Goal: Task Accomplishment & Management: Manage account settings

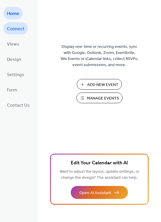
click at [16, 27] on span "Connect" at bounding box center [16, 28] width 18 height 9
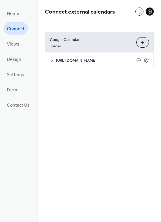
click at [98, 60] on span "https://app.rankone.com/Schedules/iCalFeed.aspx?P=0&D=C9014093-0084-44CE-85A6-0…" at bounding box center [96, 61] width 80 height 6
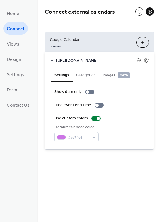
click at [102, 64] on span "https://app.rankone.com/Schedules/iCalFeed.aspx?P=0&D=C9014093-0084-44CE-85A6-0…" at bounding box center [96, 61] width 80 height 6
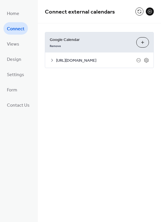
click at [102, 64] on span "https://app.rankone.com/Schedules/iCalFeed.aspx?P=0&D=C9014093-0084-44CE-85A6-0…" at bounding box center [96, 61] width 80 height 6
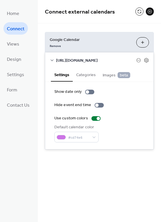
click at [144, 43] on button "Choose Calendars" at bounding box center [142, 42] width 13 height 10
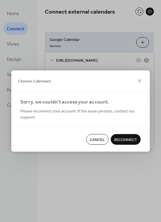
click at [125, 137] on span "Reconnect" at bounding box center [125, 140] width 23 height 6
click at [100, 139] on span "Cancel" at bounding box center [97, 140] width 15 height 6
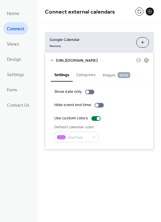
click at [70, 63] on span "https://app.rankone.com/Schedules/iCalFeed.aspx?P=0&D=C9014093-0084-44CE-85A6-0…" at bounding box center [96, 61] width 80 height 6
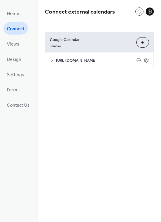
click at [69, 62] on span "https://app.rankone.com/Schedules/iCalFeed.aspx?P=0&D=C9014093-0084-44CE-85A6-0…" at bounding box center [96, 61] width 80 height 6
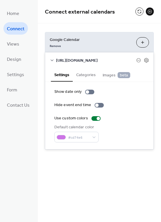
click at [106, 78] on span "Images beta" at bounding box center [117, 75] width 28 height 6
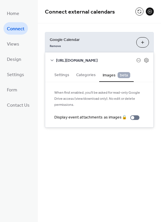
click at [121, 78] on span "beta" at bounding box center [124, 75] width 13 height 6
click at [84, 81] on button "Categories" at bounding box center [86, 74] width 26 height 13
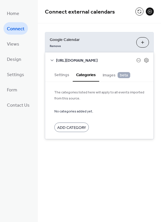
click at [56, 61] on span "https://app.rankone.com/Schedules/iCalFeed.aspx?P=0&D=C9014093-0084-44CE-85A6-0…" at bounding box center [96, 61] width 80 height 6
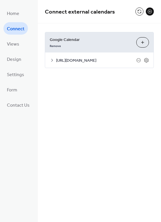
click at [61, 62] on span "https://app.rankone.com/Schedules/iCalFeed.aspx?P=0&D=C9014093-0084-44CE-85A6-0…" at bounding box center [96, 61] width 80 height 6
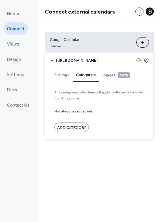
click at [65, 81] on button "Settings" at bounding box center [62, 74] width 22 height 13
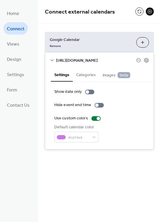
click at [59, 63] on span "https://app.rankone.com/Schedules/iCalFeed.aspx?P=0&D=C9014093-0084-44CE-85A6-0…" at bounding box center [96, 61] width 80 height 6
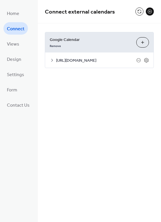
click at [59, 63] on span "https://app.rankone.com/Schedules/iCalFeed.aspx?P=0&D=C9014093-0084-44CE-85A6-0…" at bounding box center [96, 61] width 80 height 6
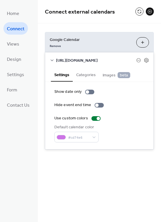
click at [76, 59] on span "https://app.rankone.com/Schedules/iCalFeed.aspx?P=0&D=C9014093-0084-44CE-85A6-0…" at bounding box center [96, 61] width 80 height 6
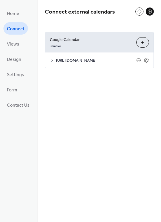
click at [76, 59] on span "https://app.rankone.com/Schedules/iCalFeed.aspx?P=0&D=C9014093-0084-44CE-85A6-0…" at bounding box center [96, 61] width 80 height 6
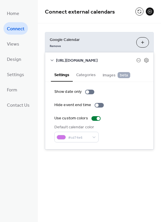
click at [101, 58] on span "https://app.rankone.com/Schedules/iCalFeed.aspx?P=0&D=C9014093-0084-44CE-85A6-0…" at bounding box center [96, 61] width 80 height 6
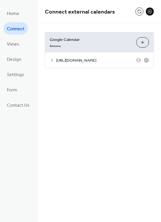
click at [101, 58] on span "https://app.rankone.com/Schedules/iCalFeed.aspx?P=0&D=C9014093-0084-44CE-85A6-0…" at bounding box center [96, 61] width 80 height 6
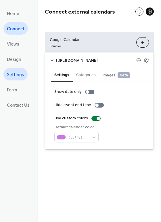
click at [17, 72] on span "Settings" at bounding box center [15, 74] width 17 height 9
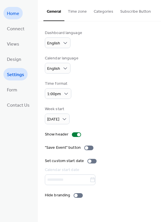
click at [19, 10] on link "Home" at bounding box center [12, 13] width 19 height 12
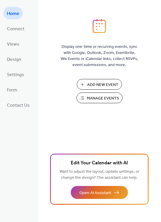
click at [108, 99] on span "Manage Events" at bounding box center [103, 98] width 32 height 6
click at [19, 26] on span "Connect" at bounding box center [16, 28] width 18 height 9
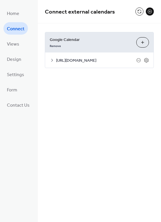
click at [144, 42] on button "Choose Calendars" at bounding box center [142, 42] width 13 height 10
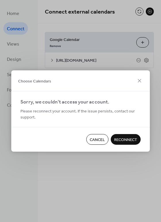
click at [128, 139] on span "Reconnect" at bounding box center [125, 140] width 23 height 6
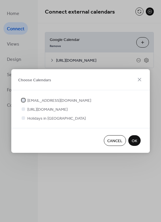
click at [23, 98] on div at bounding box center [23, 99] width 3 height 3
click at [24, 119] on div at bounding box center [23, 117] width 3 height 3
click at [136, 144] on span "OK" at bounding box center [134, 141] width 5 height 6
